Goal: Task Accomplishment & Management: Manage account settings

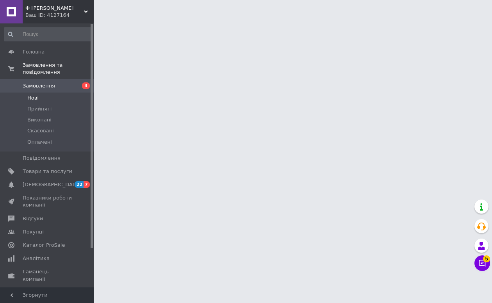
click at [50, 101] on li "Нові" at bounding box center [48, 98] width 96 height 11
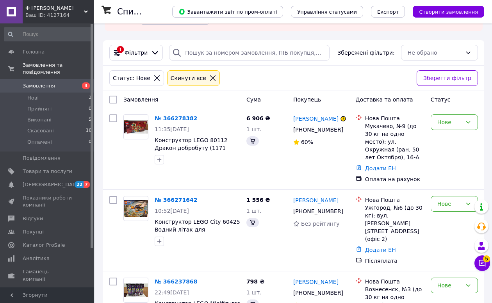
scroll to position [76, 0]
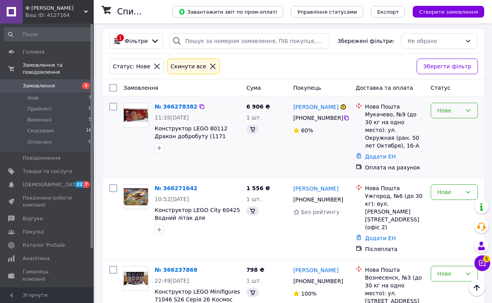
click at [440, 115] on div "Нове" at bounding box center [454, 111] width 47 height 16
click at [443, 159] on li "Скасовано" at bounding box center [454, 155] width 46 height 14
click at [454, 118] on div "Нове" at bounding box center [453, 137] width 53 height 75
click at [454, 114] on div "Нове" at bounding box center [449, 110] width 25 height 9
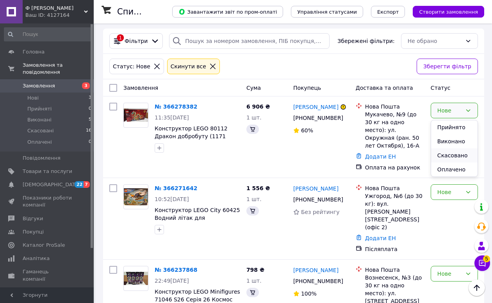
click at [454, 160] on li "Скасовано" at bounding box center [454, 155] width 46 height 14
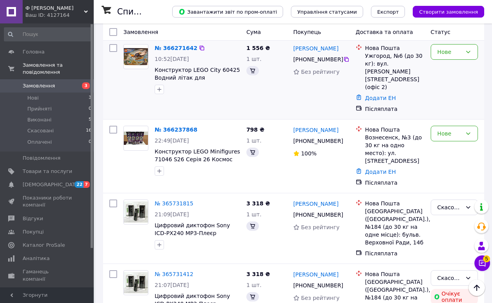
scroll to position [217, 0]
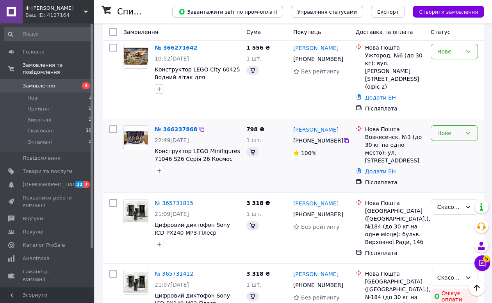
click at [459, 129] on div "Нове" at bounding box center [449, 133] width 25 height 9
click at [455, 125] on li "Прийнято" at bounding box center [454, 126] width 46 height 14
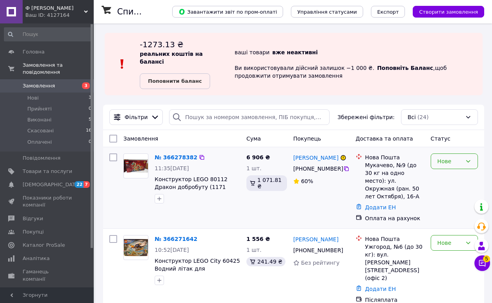
click at [441, 162] on div "Нове" at bounding box center [449, 161] width 25 height 9
click at [443, 204] on li "Скасовано" at bounding box center [454, 206] width 46 height 14
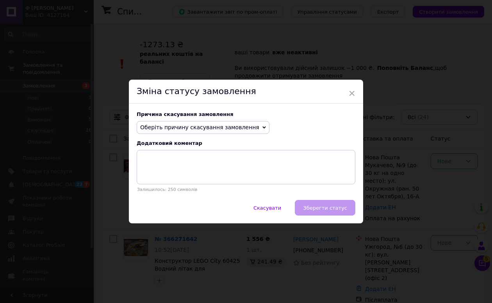
click at [247, 129] on span "Оберіть причину скасування замовлення" at bounding box center [199, 127] width 119 height 6
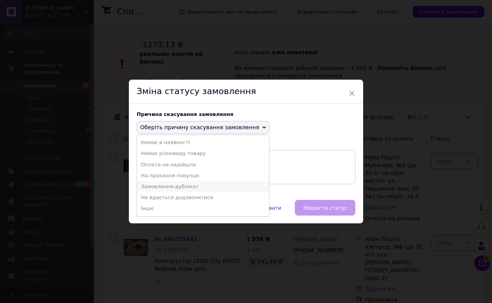
click at [195, 187] on li "Замовлення-дублікат" at bounding box center [203, 186] width 132 height 11
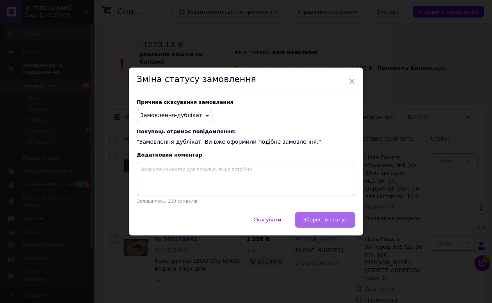
click at [336, 222] on span "Зберегти статус" at bounding box center [325, 220] width 44 height 6
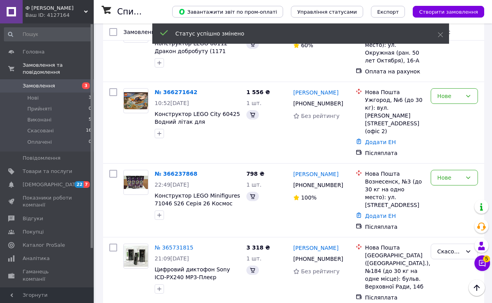
scroll to position [137, 0]
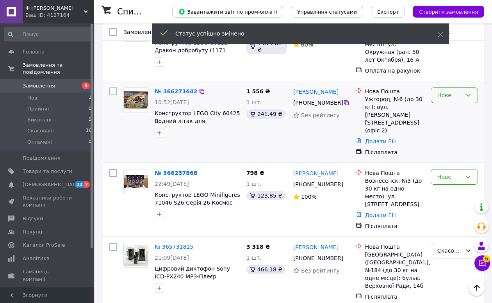
click at [445, 93] on div "Нове" at bounding box center [454, 95] width 47 height 16
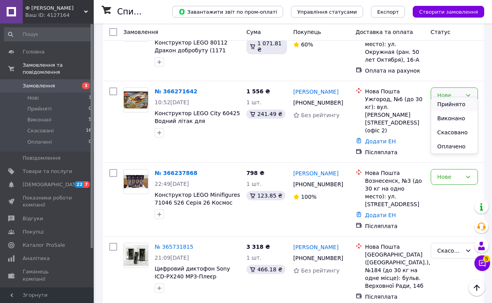
click at [445, 103] on li "Прийнято" at bounding box center [454, 104] width 46 height 14
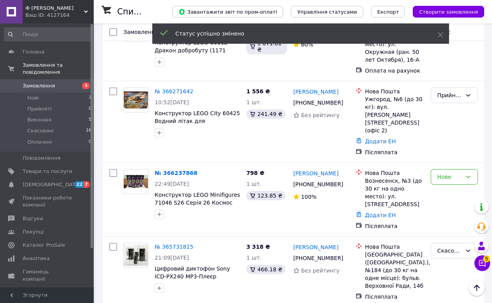
click at [449, 173] on div "Нове" at bounding box center [449, 177] width 25 height 9
click at [449, 165] on li "Прийнято" at bounding box center [454, 170] width 46 height 14
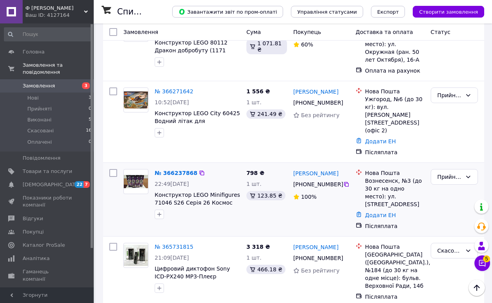
scroll to position [0, 0]
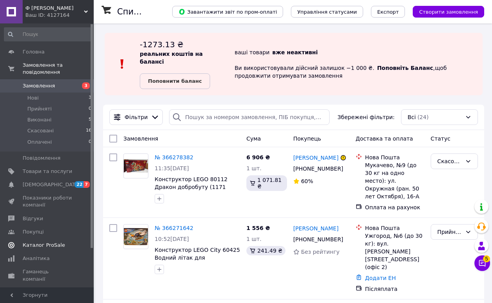
click at [57, 249] on link "Каталог ProSale" at bounding box center [48, 245] width 96 height 13
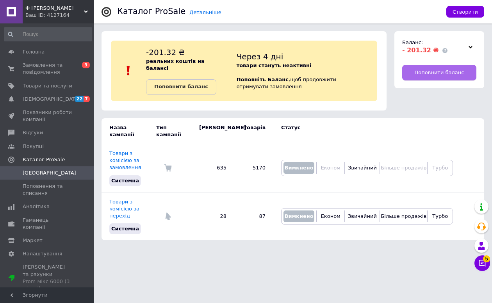
click at [430, 69] on span "Поповнити баланс" at bounding box center [440, 72] width 50 height 7
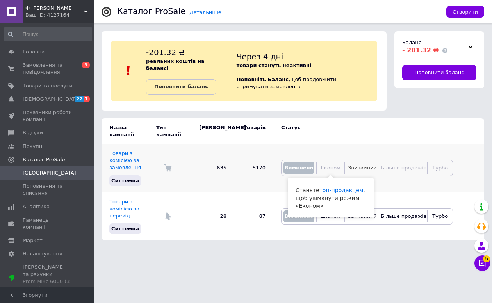
click at [363, 165] on span "Звичайний" at bounding box center [362, 168] width 29 height 6
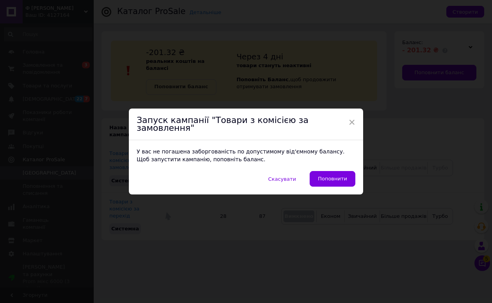
click at [271, 93] on div "× Запуск кампанії "Товари з комісією за замовлення" У вас не погашена заборгова…" at bounding box center [246, 151] width 492 height 303
